Goal: Task Accomplishment & Management: Manage account settings

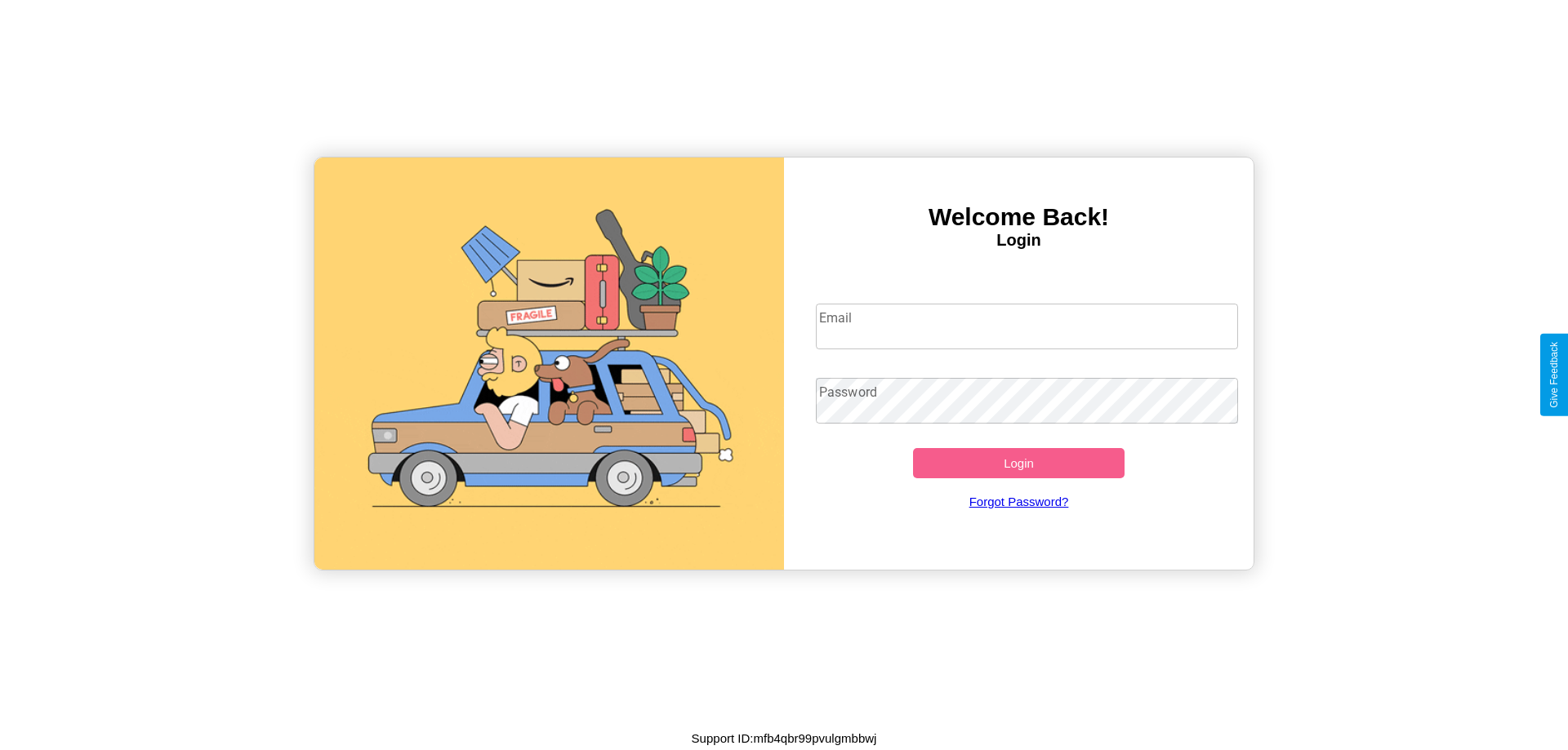
click at [1026, 326] on input "Email" at bounding box center [1027, 326] width 423 height 46
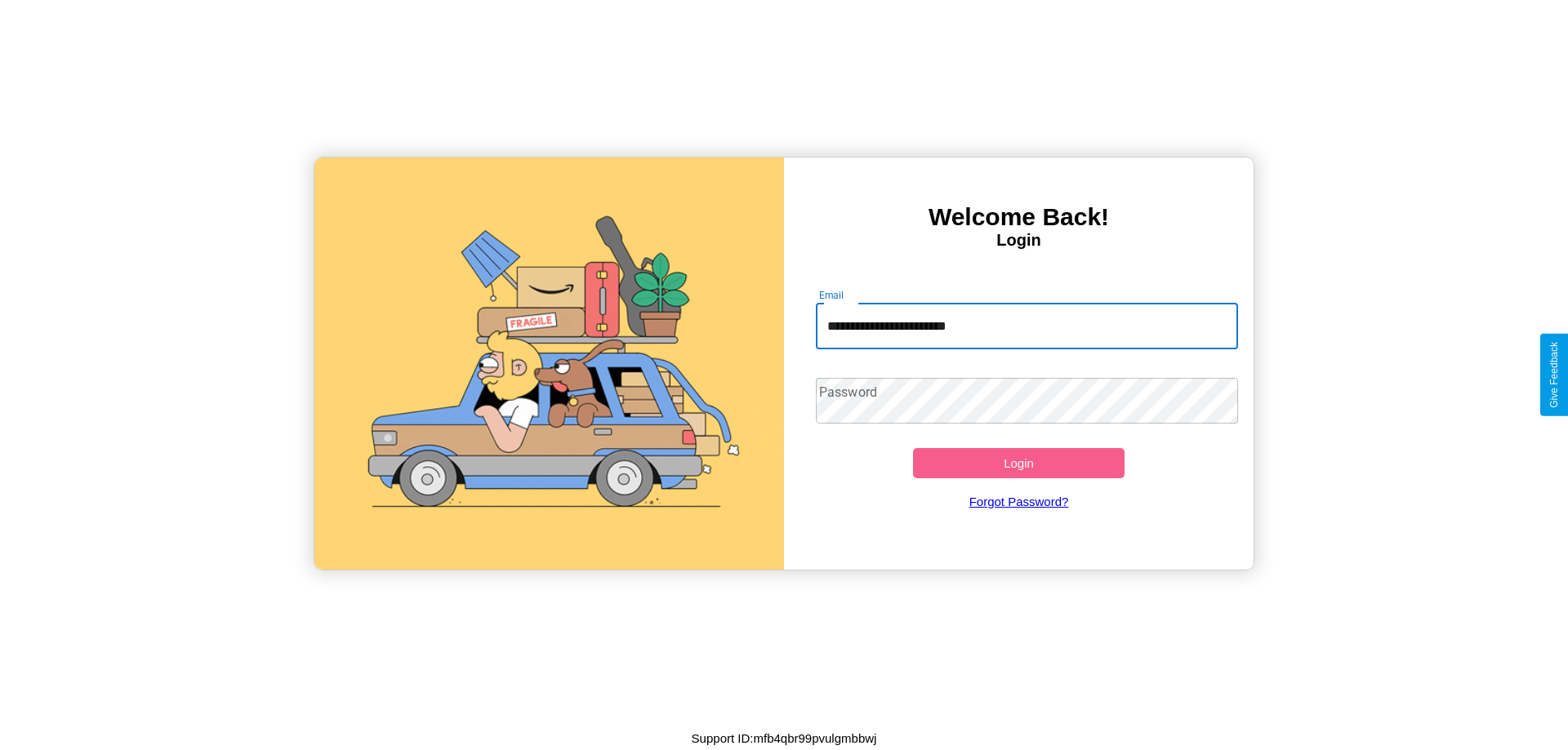
type input "**********"
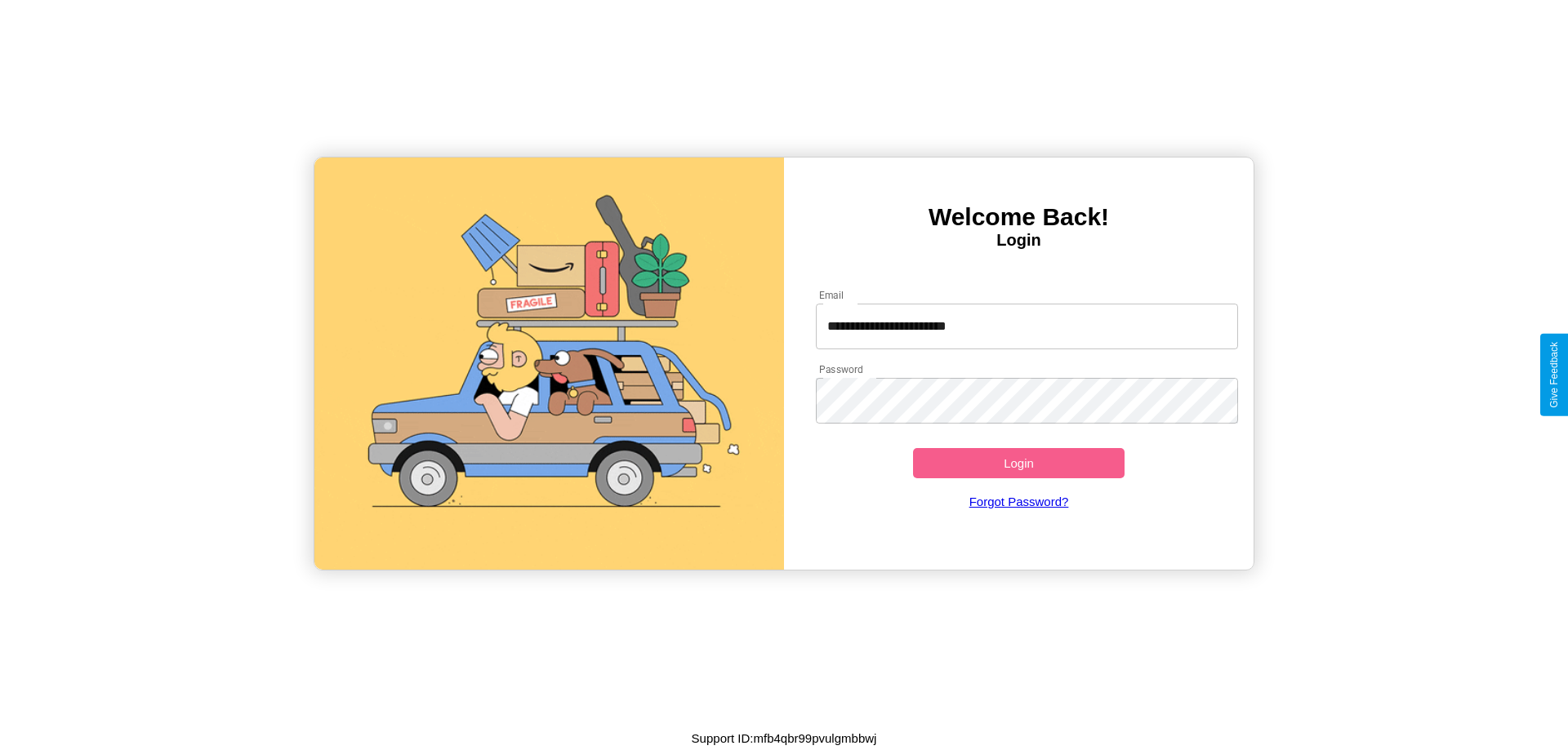
click at [1019, 463] on button "Login" at bounding box center [1018, 463] width 211 height 30
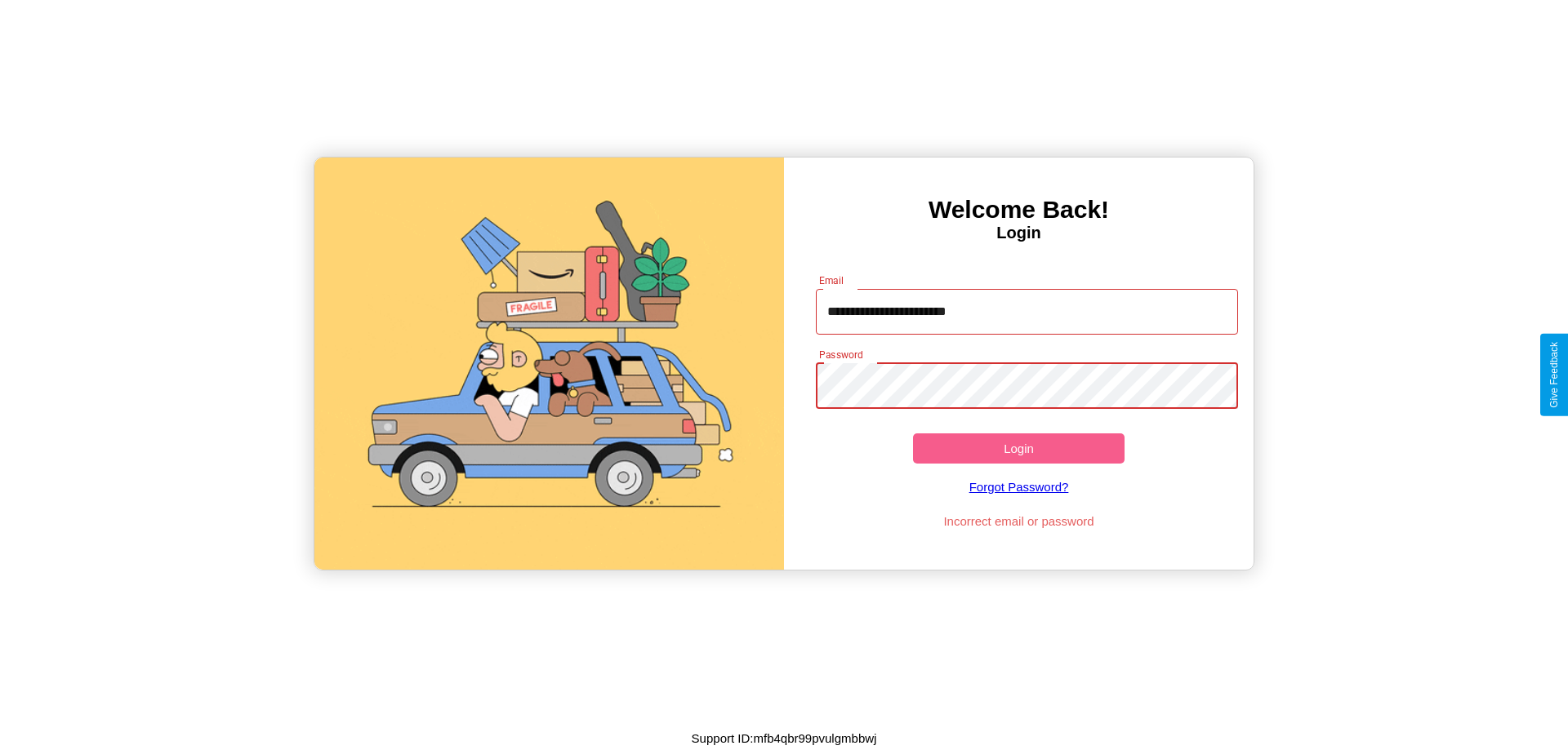
click at [1019, 448] on button "Login" at bounding box center [1018, 448] width 211 height 30
